Goal: Task Accomplishment & Management: Use online tool/utility

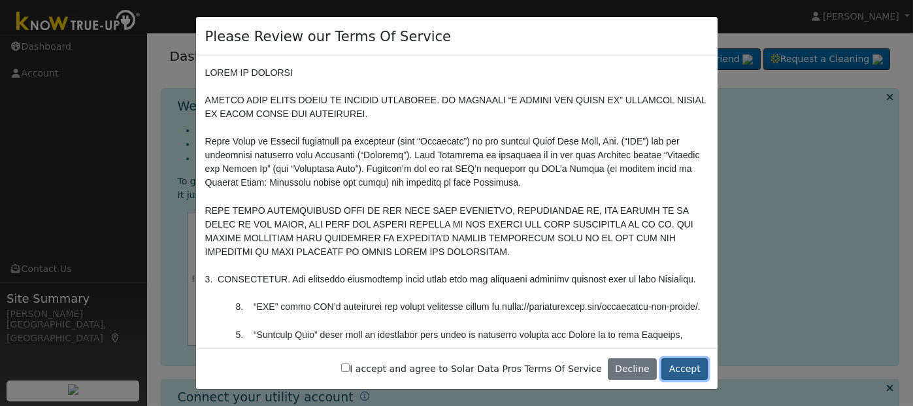
click at [691, 365] on button "Accept" at bounding box center [685, 369] width 46 height 22
click at [388, 366] on label "I accept and agree to Solar Data Pros Terms Of Service" at bounding box center [471, 369] width 261 height 14
click at [350, 366] on input "I accept and agree to Solar Data Pros Terms Of Service" at bounding box center [345, 367] width 8 height 8
checkbox input "true"
click at [681, 365] on button "Accept" at bounding box center [685, 369] width 46 height 22
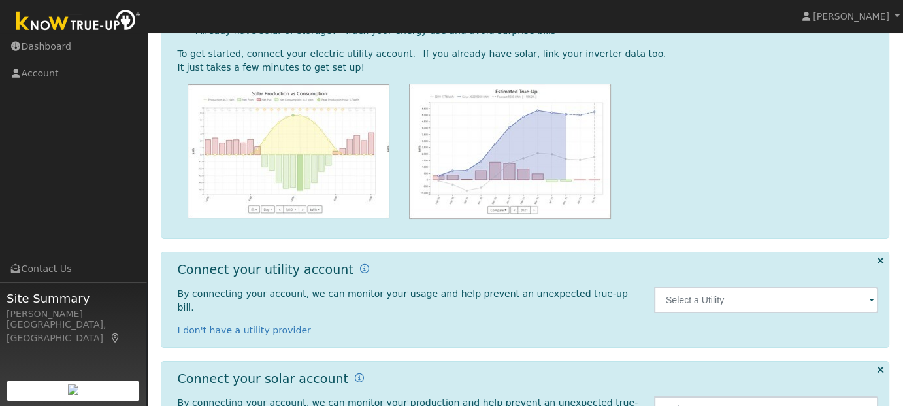
scroll to position [131, 0]
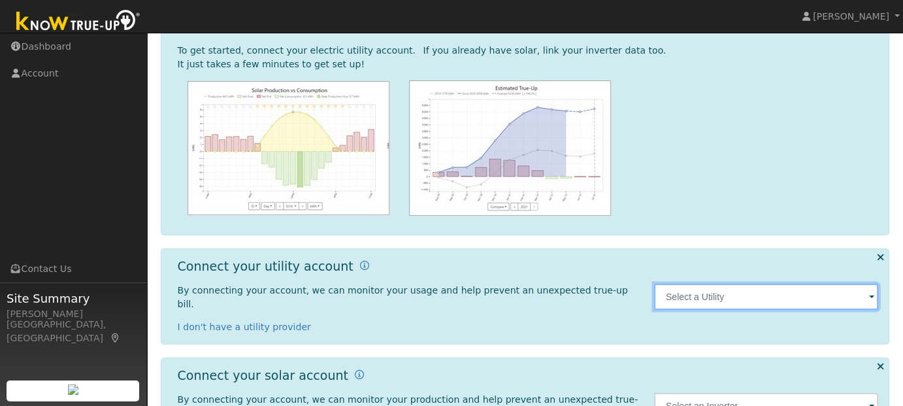
click at [766, 288] on input "text" at bounding box center [766, 297] width 225 height 26
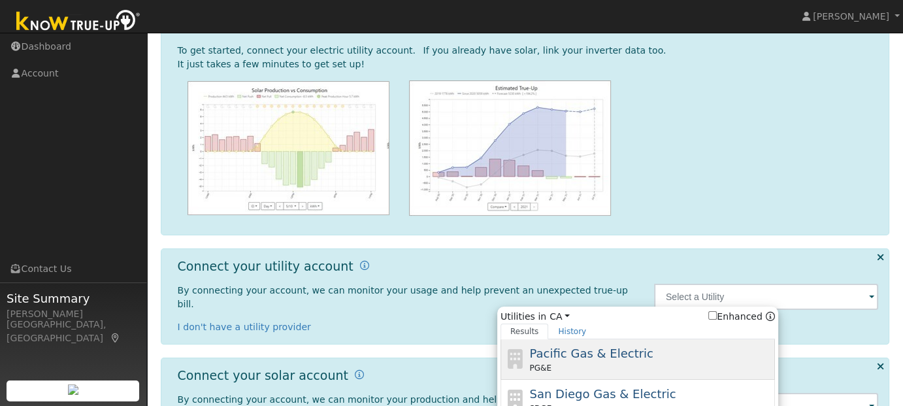
click at [608, 346] on span "Pacific Gas & Electric" at bounding box center [592, 353] width 124 height 14
type input "PG&E"
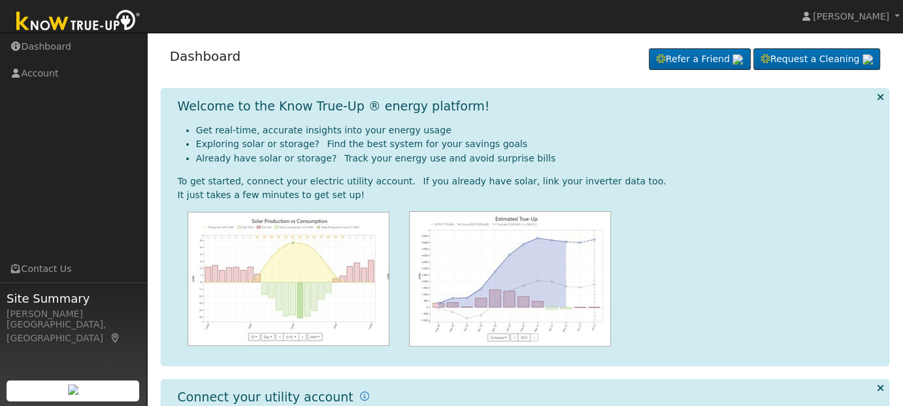
click at [735, 248] on div at bounding box center [528, 278] width 701 height 135
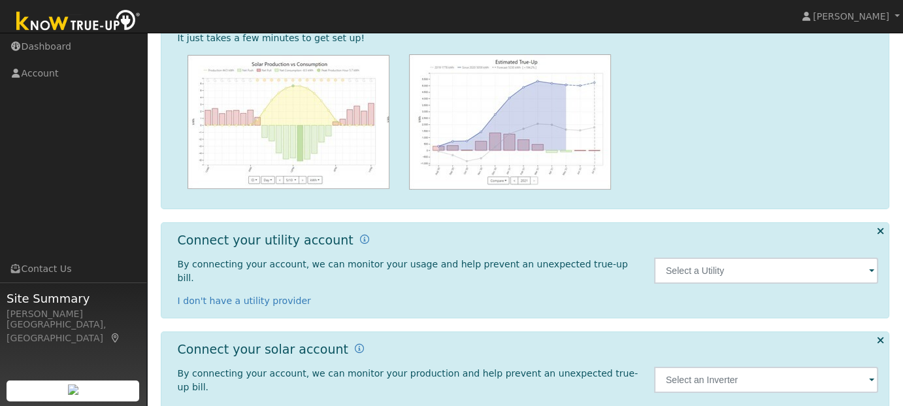
scroll to position [169, 0]
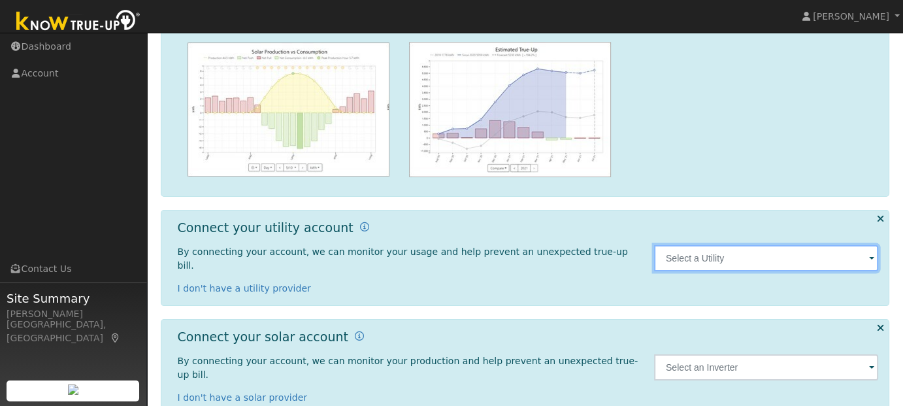
click at [762, 246] on input "text" at bounding box center [766, 258] width 225 height 26
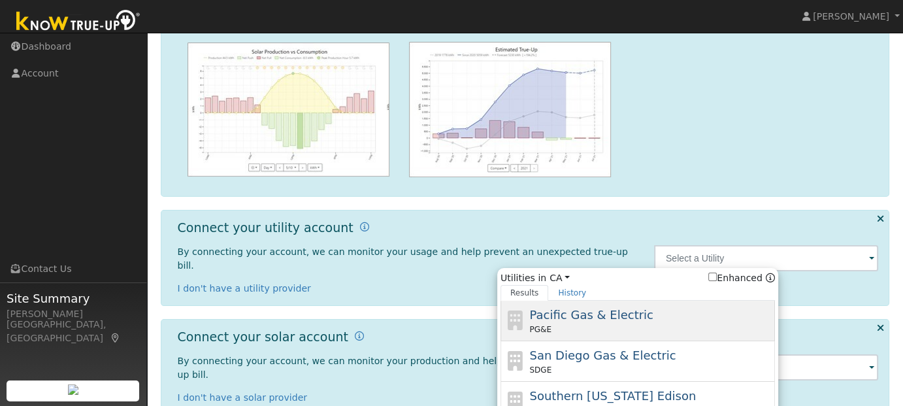
click at [596, 309] on span "Pacific Gas & Electric" at bounding box center [592, 315] width 124 height 14
type input "PG&E"
